Goal: Register for event/course

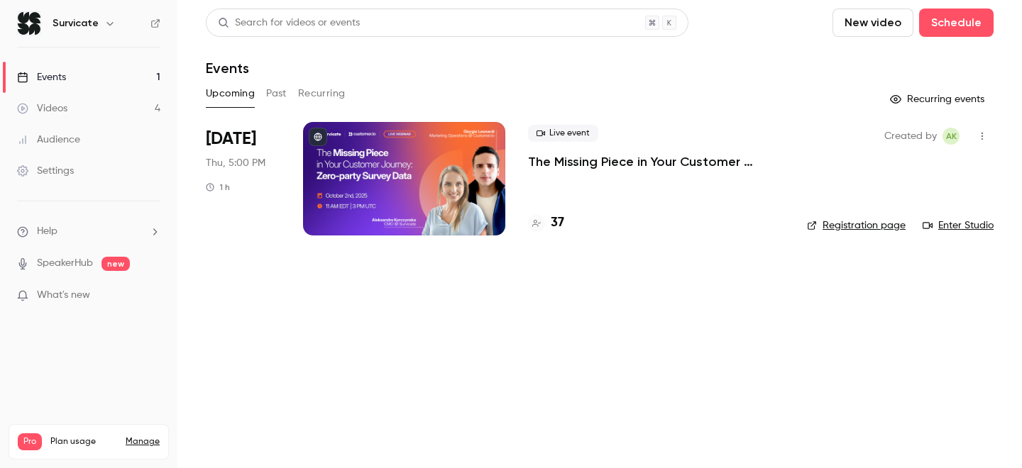
click at [643, 161] on p "The Missing Piece in Your Customer Journey: Zero-party Survey Data" at bounding box center [656, 161] width 256 height 17
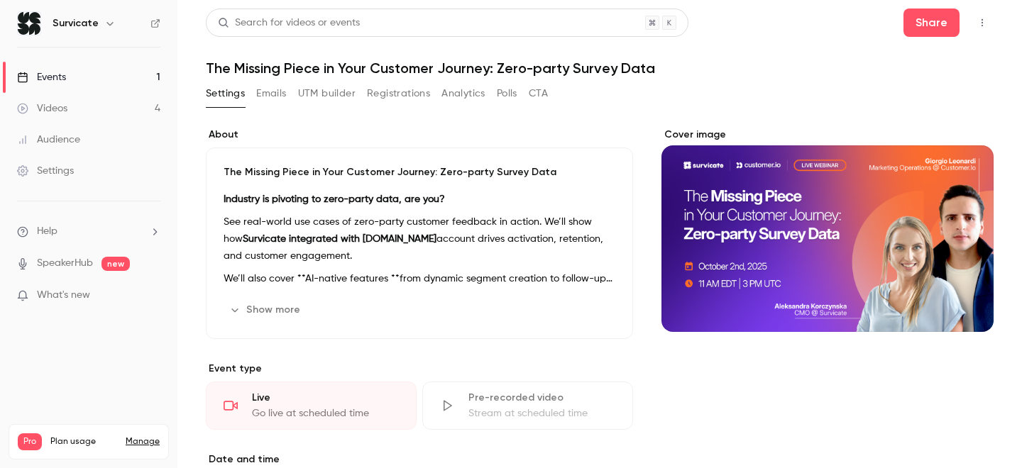
click at [386, 99] on button "Registrations" at bounding box center [398, 93] width 63 height 23
